Goal: Navigation & Orientation: Go to known website

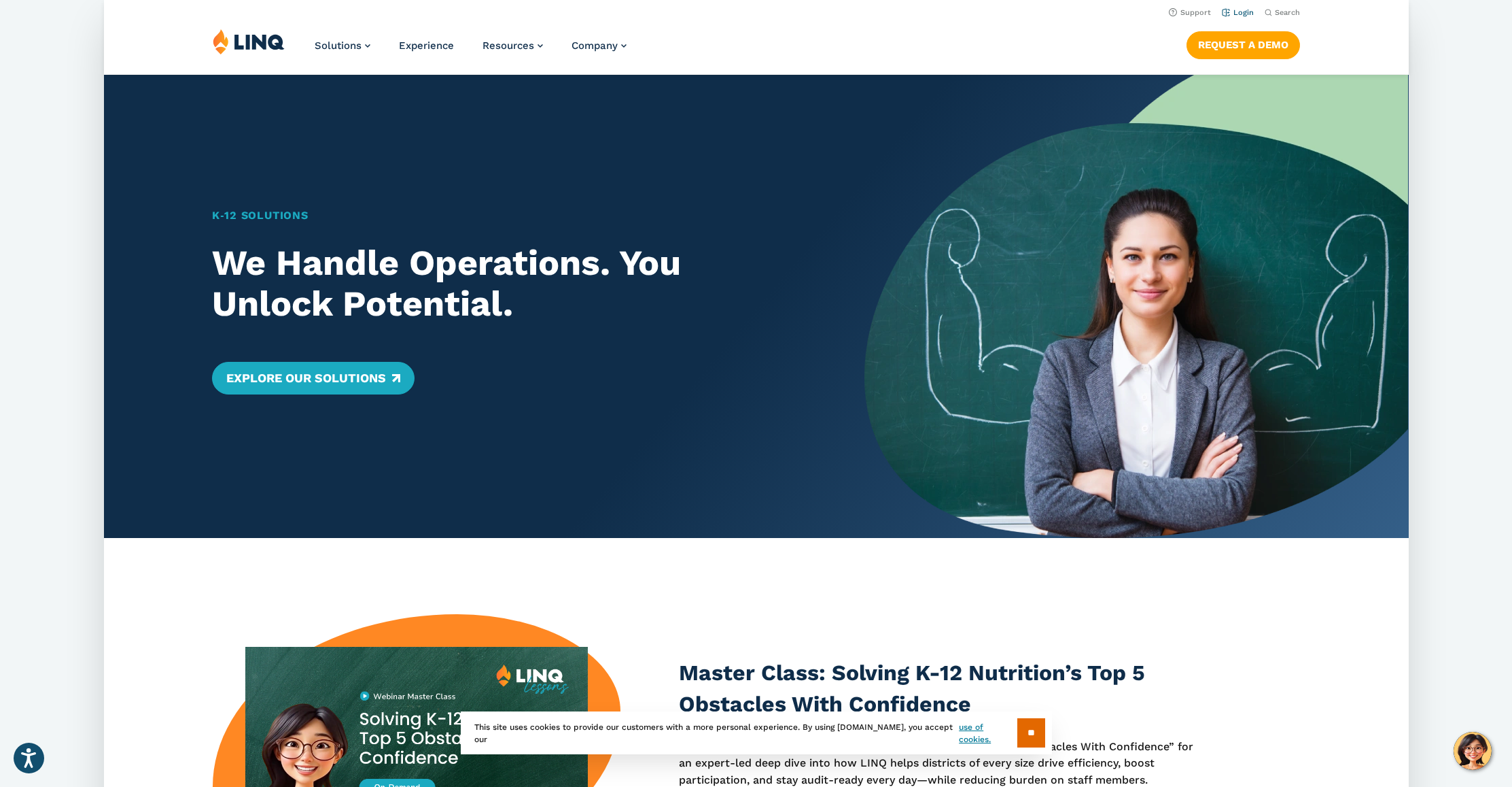
click at [1237, 12] on link "Login" at bounding box center [1237, 13] width 32 height 9
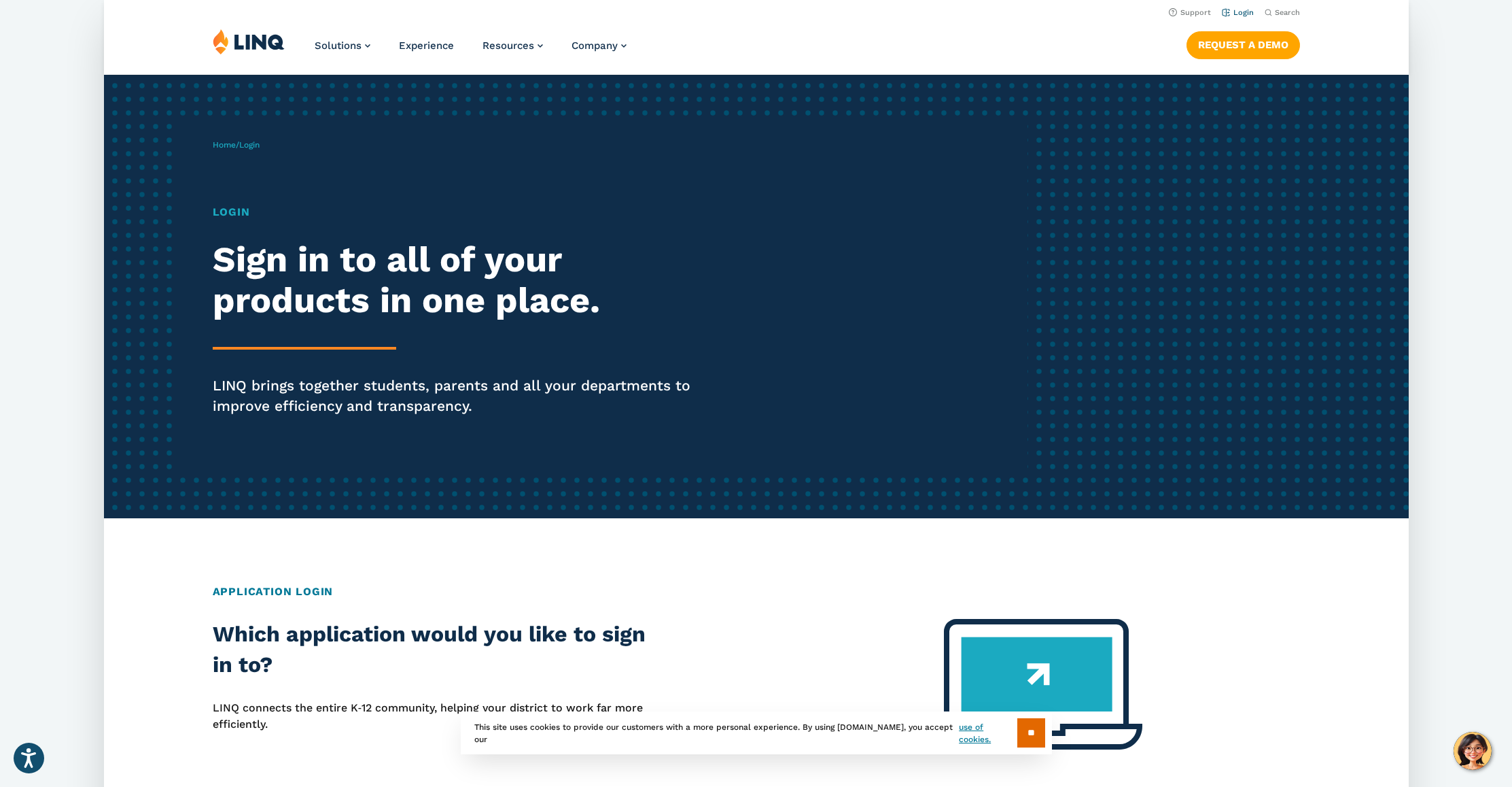
click at [1244, 13] on link "Login" at bounding box center [1237, 13] width 32 height 9
